Goal: Task Accomplishment & Management: Complete application form

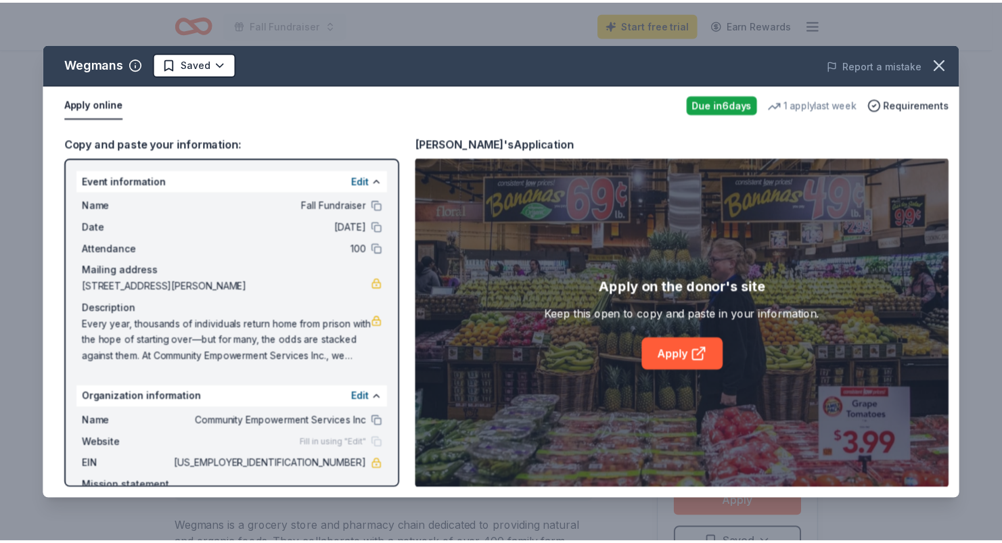
scroll to position [338, 0]
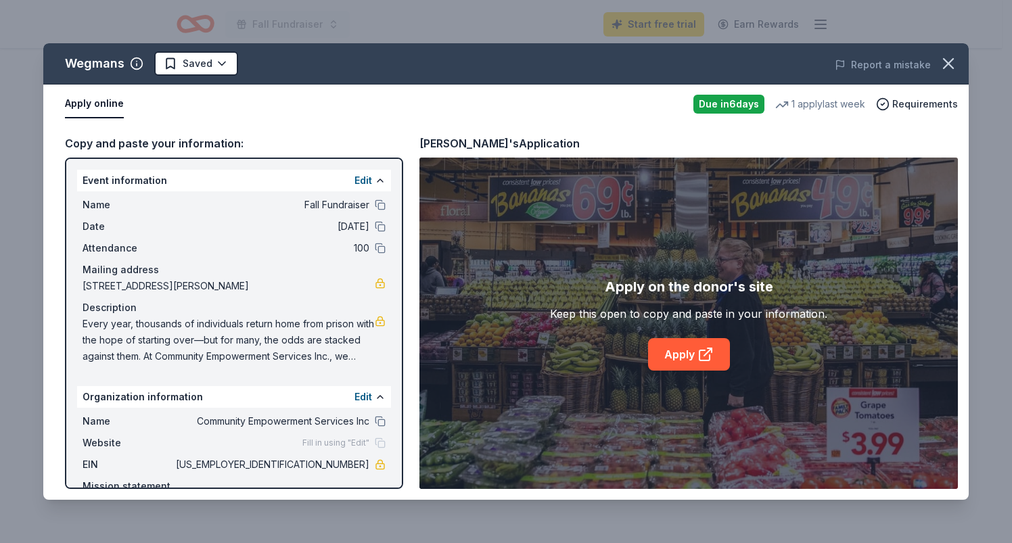
click at [947, 67] on icon "button" at bounding box center [948, 63] width 19 height 19
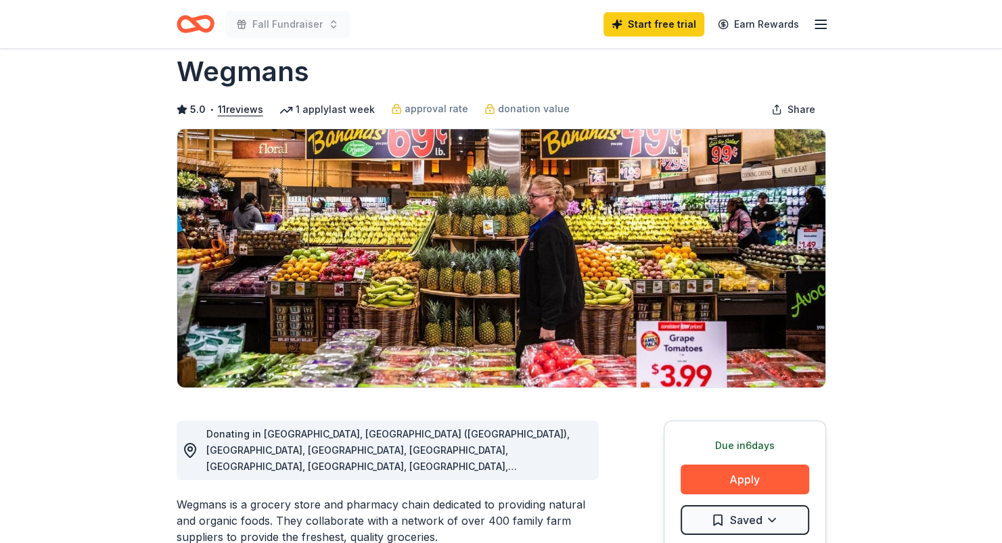
scroll to position [0, 0]
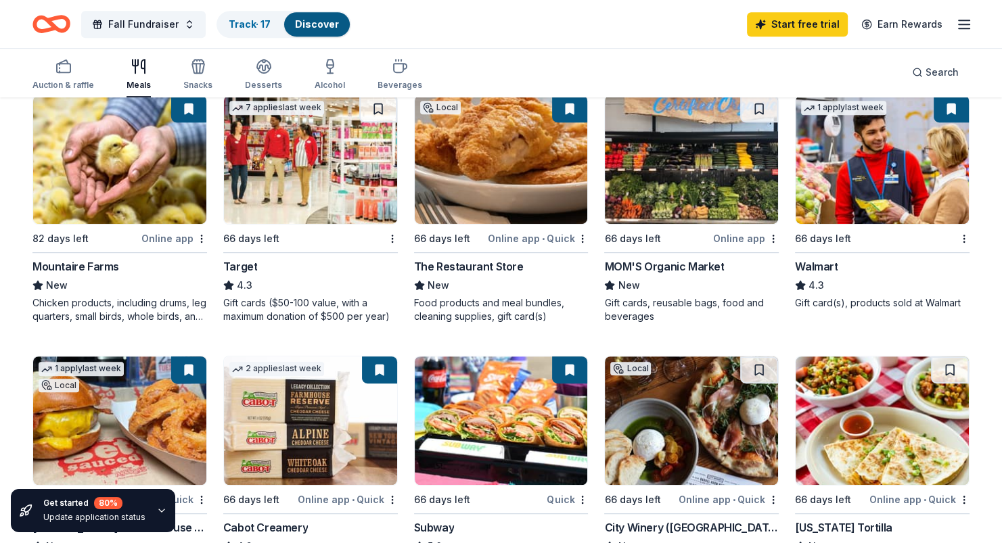
scroll to position [541, 0]
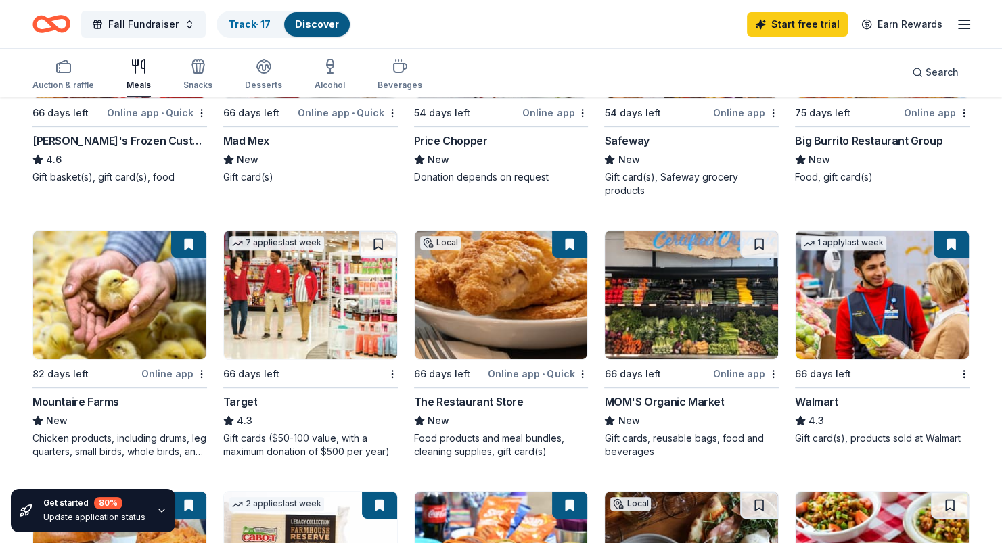
click at [812, 394] on div "Walmart" at bounding box center [816, 402] width 43 height 16
click at [62, 83] on div "Auction & raffle" at bounding box center [63, 85] width 62 height 11
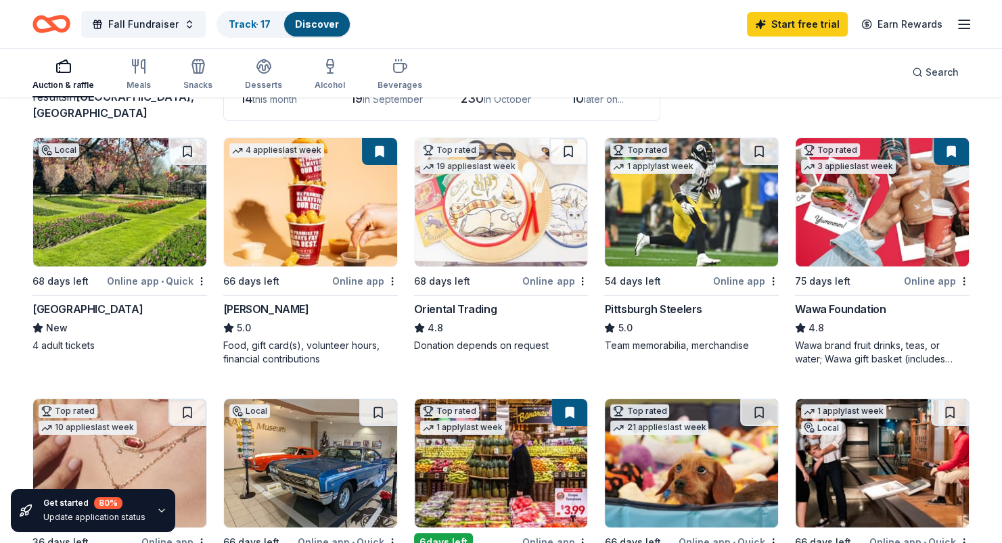
scroll to position [68, 0]
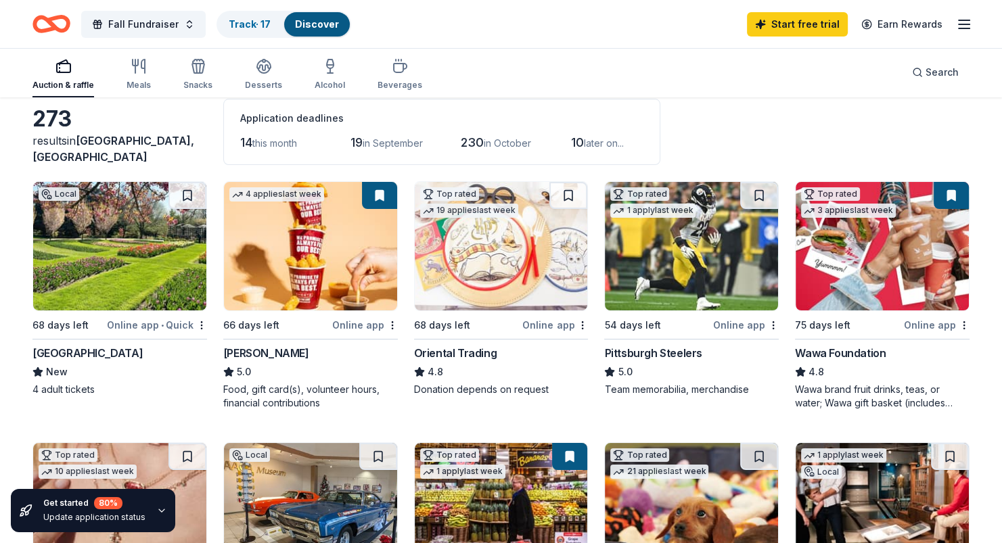
click at [879, 273] on img at bounding box center [881, 246] width 173 height 128
click at [258, 88] on div "Desserts" at bounding box center [263, 85] width 37 height 11
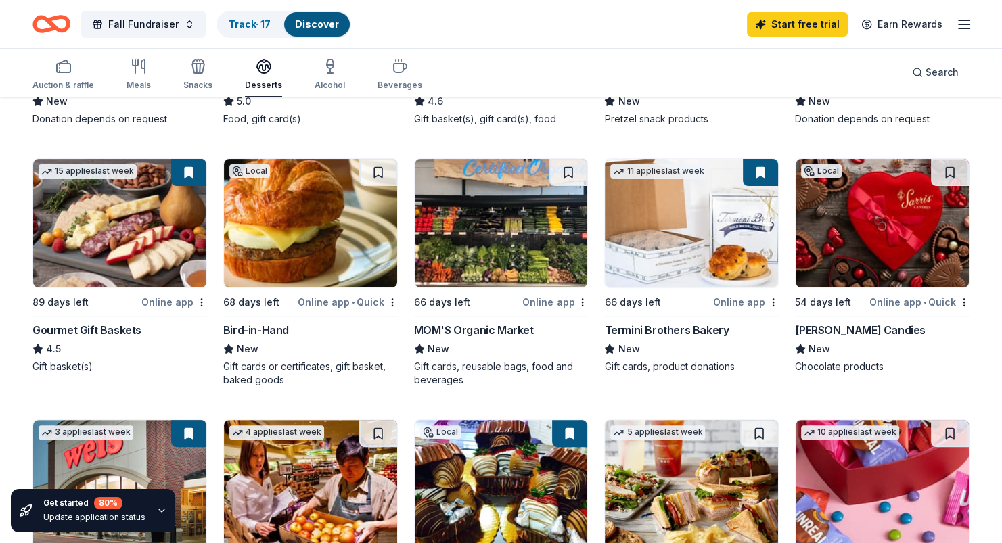
scroll to position [473, 0]
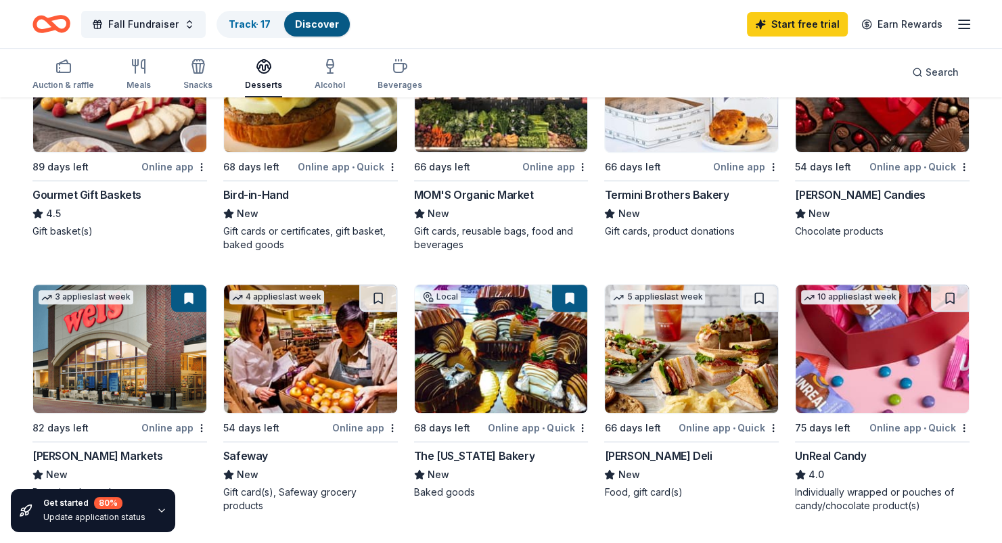
click at [475, 372] on img at bounding box center [501, 349] width 173 height 128
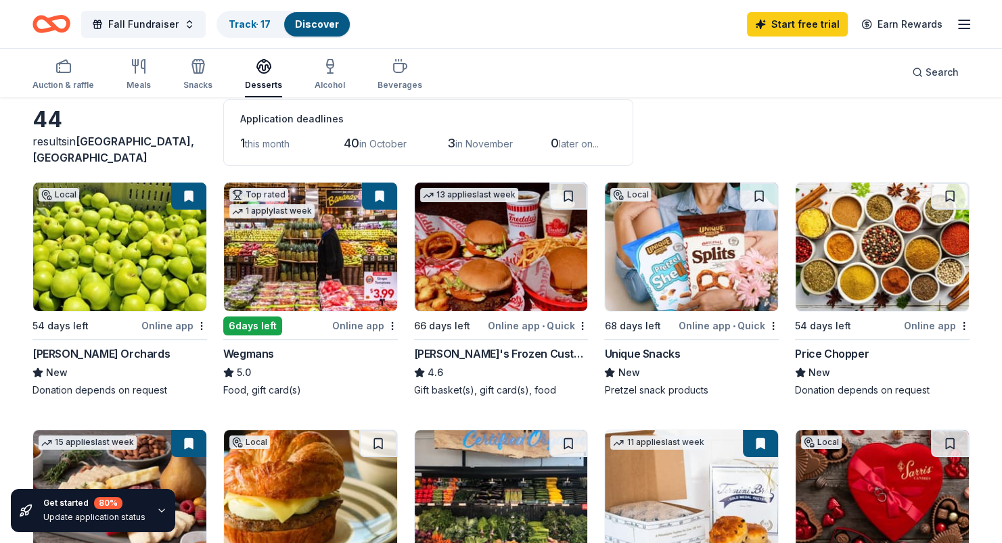
scroll to position [0, 0]
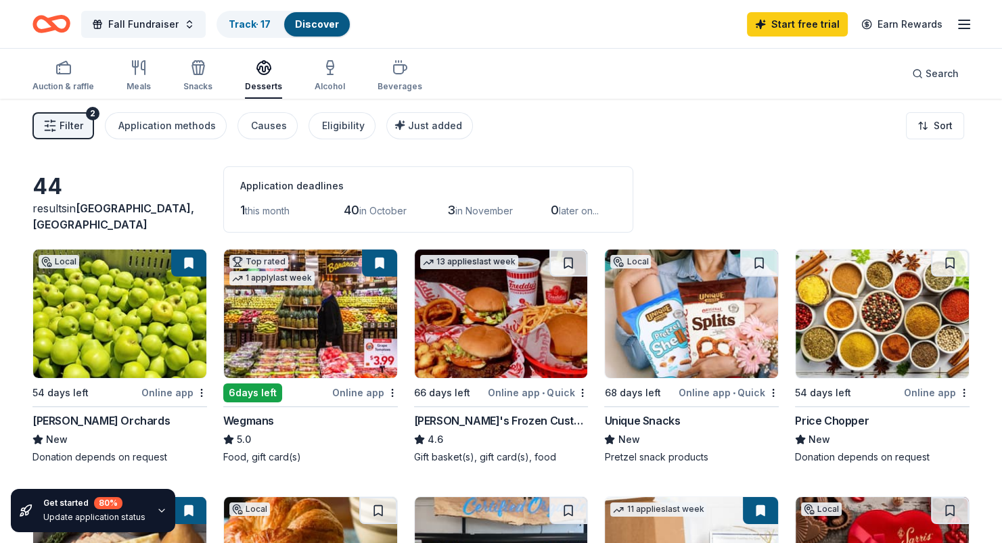
click at [323, 88] on div "Alcohol" at bounding box center [329, 86] width 30 height 11
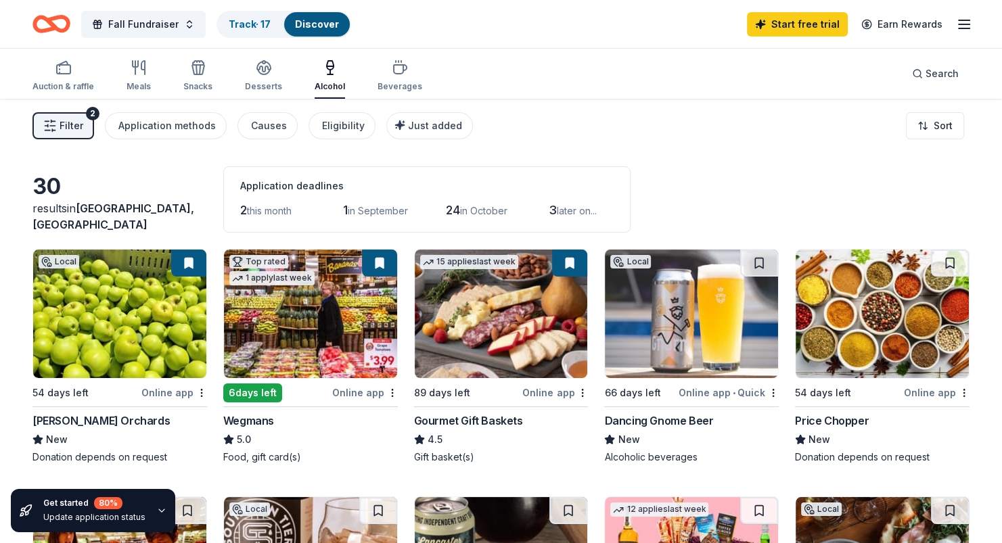
click at [392, 81] on div "Beverages" at bounding box center [399, 86] width 45 height 11
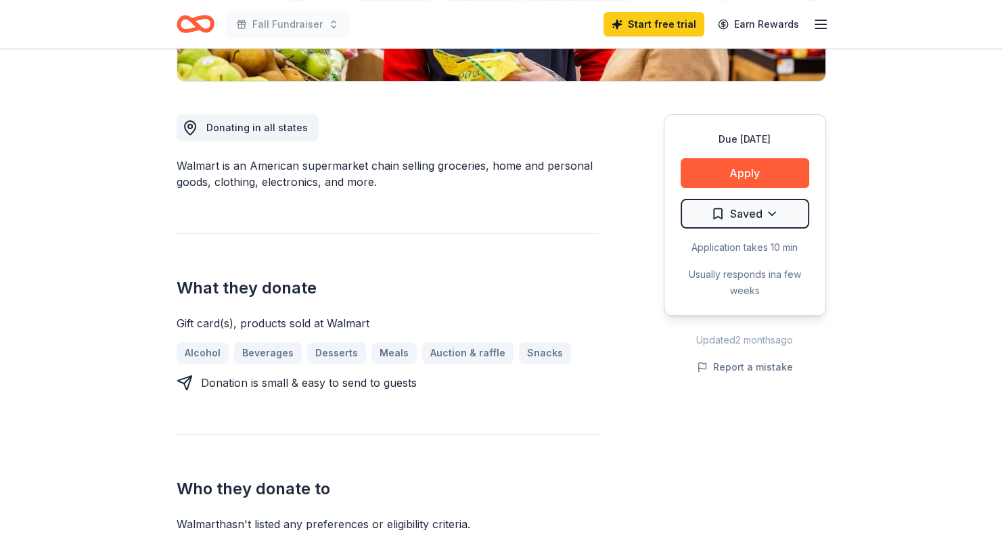
scroll to position [338, 0]
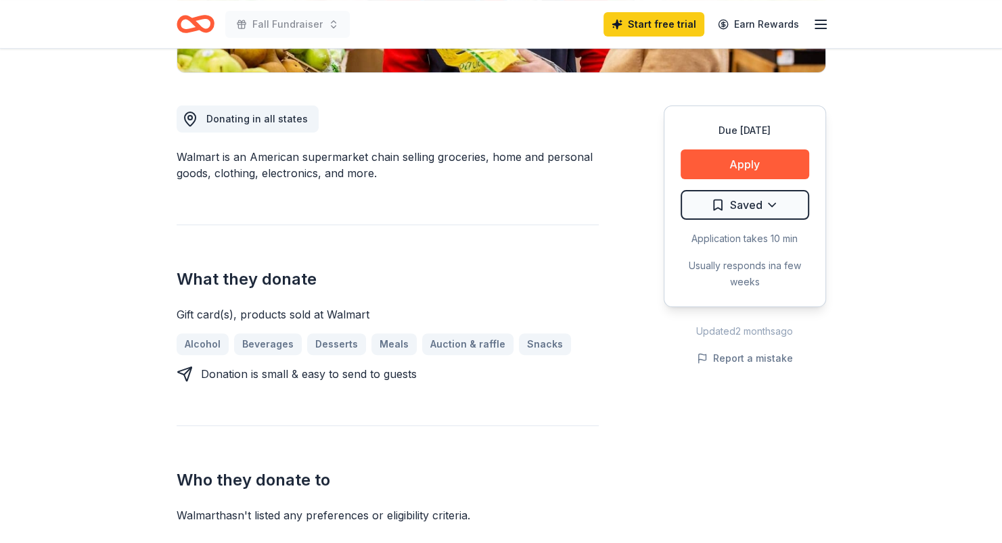
click at [738, 162] on button "Apply" at bounding box center [744, 164] width 128 height 30
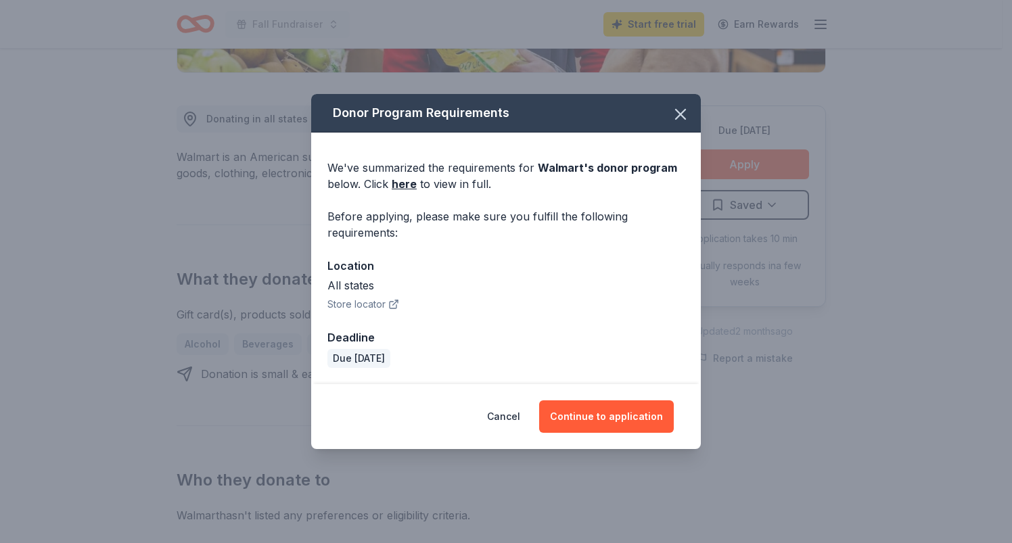
click at [411, 185] on link "here" at bounding box center [404, 184] width 25 height 16
click at [675, 112] on icon "button" at bounding box center [680, 114] width 19 height 19
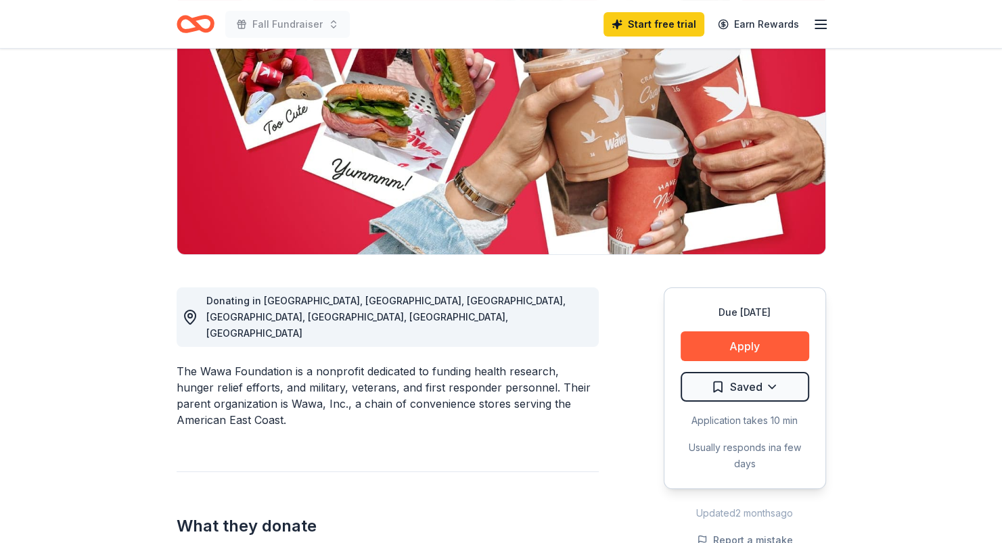
scroll to position [135, 0]
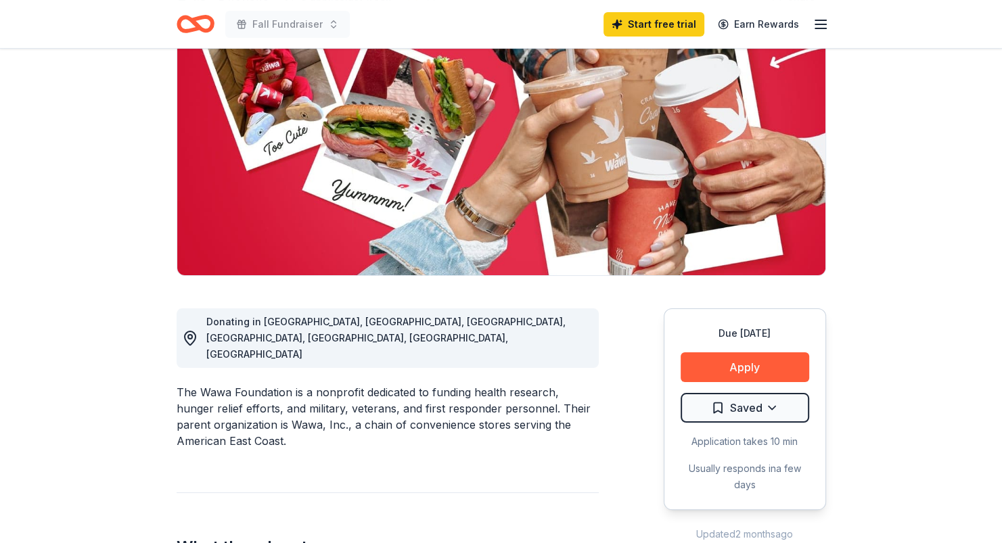
click at [704, 367] on button "Apply" at bounding box center [744, 367] width 128 height 30
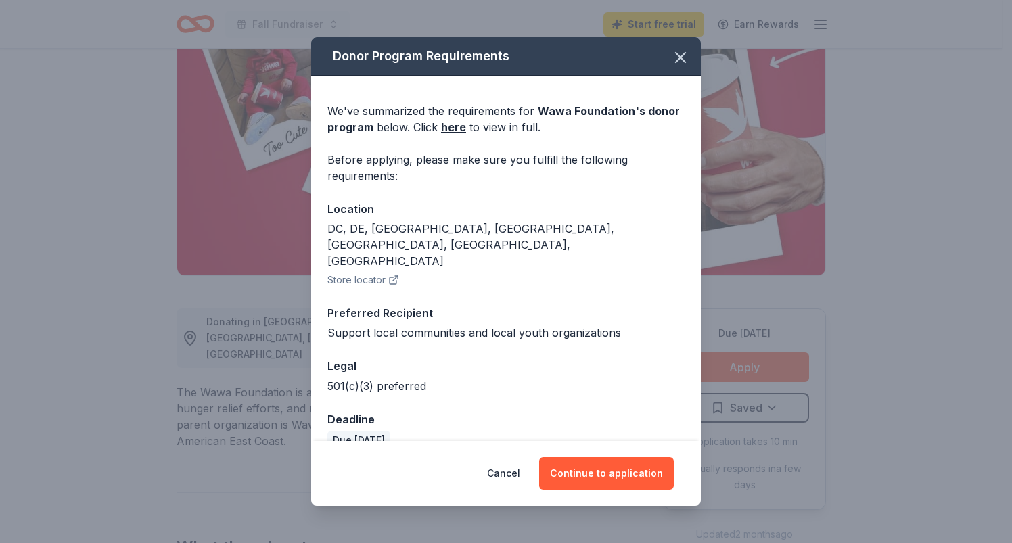
click at [455, 131] on link "here" at bounding box center [453, 127] width 25 height 16
click at [679, 62] on icon "button" at bounding box center [680, 57] width 19 height 19
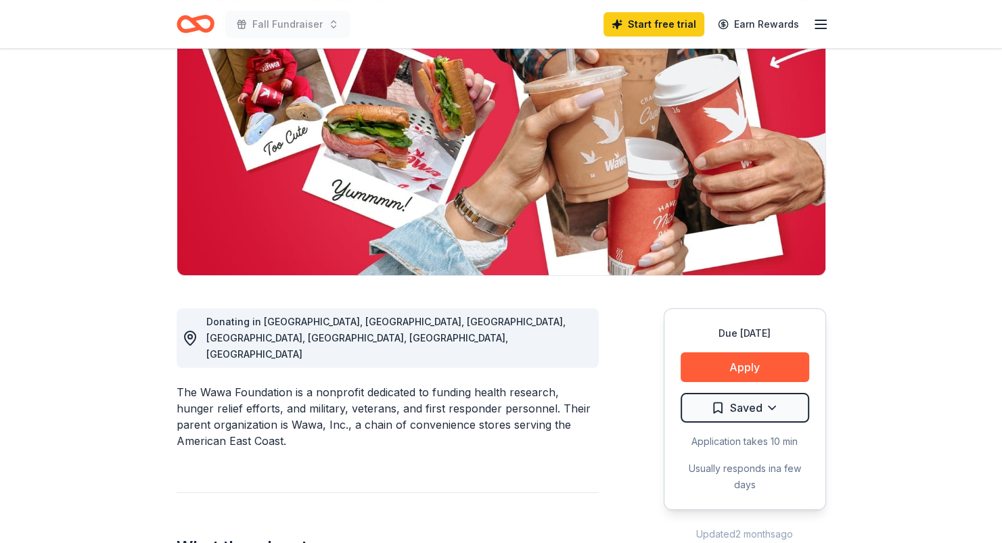
scroll to position [0, 0]
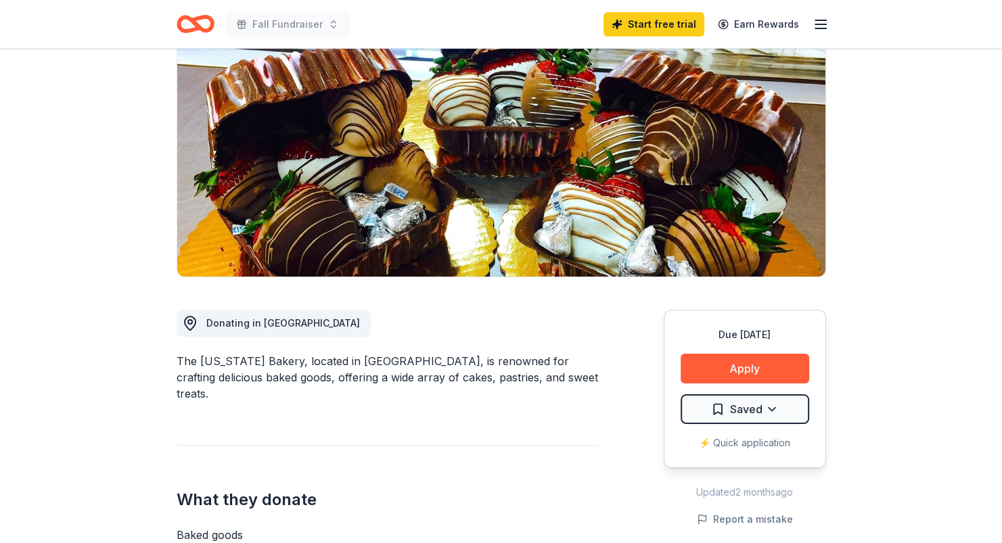
scroll to position [135, 0]
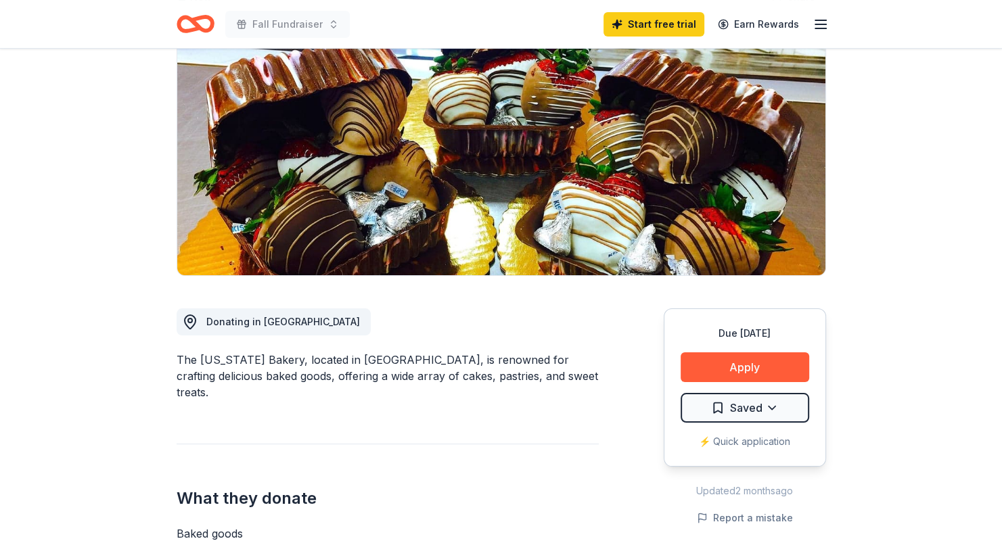
click at [725, 360] on button "Apply" at bounding box center [744, 367] width 128 height 30
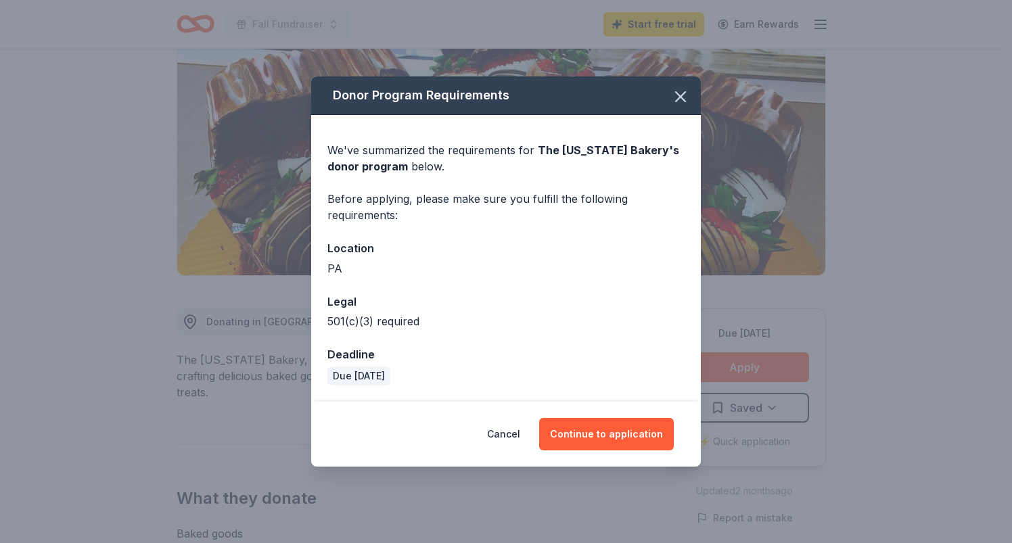
click at [688, 99] on icon "button" at bounding box center [680, 96] width 19 height 19
